Goal: Find specific page/section: Find specific page/section

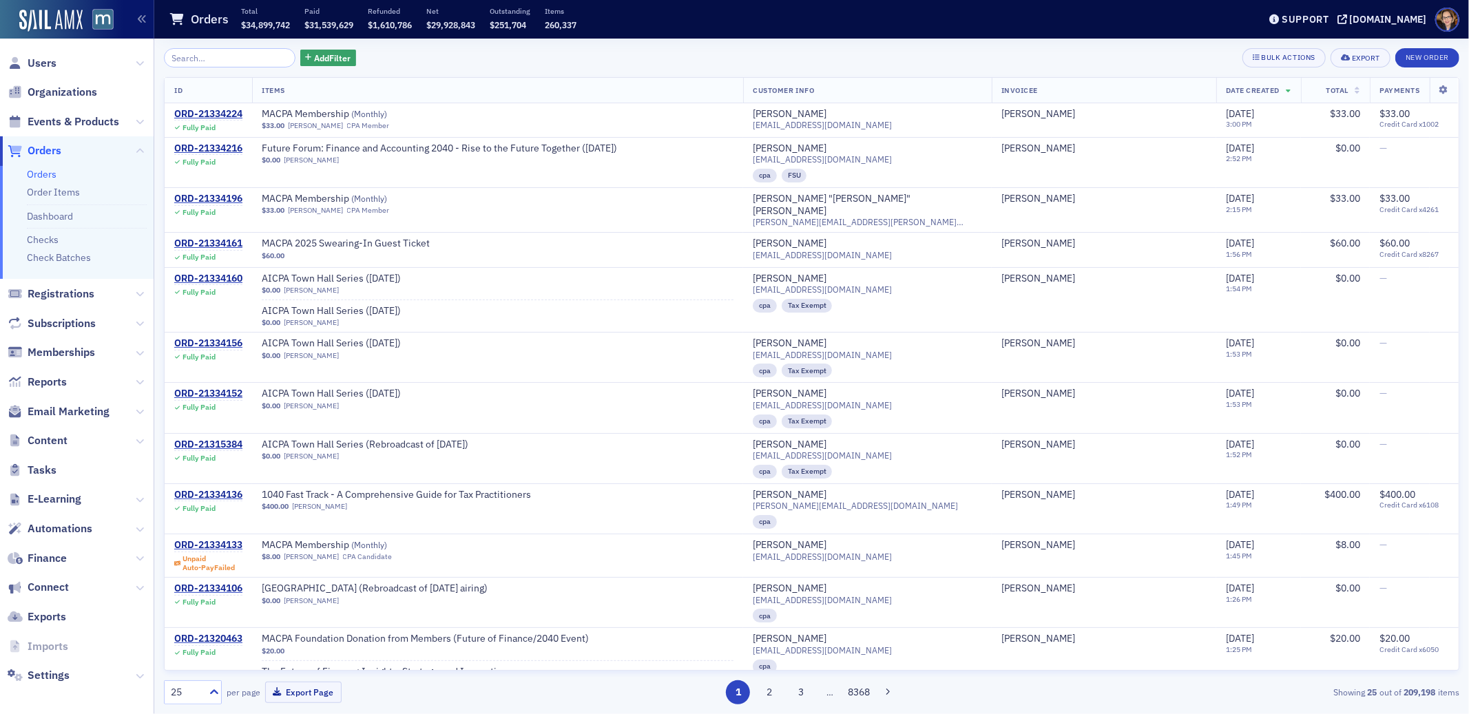
click at [42, 143] on span "Orders" at bounding box center [45, 150] width 34 height 15
